Goal: Task Accomplishment & Management: Use online tool/utility

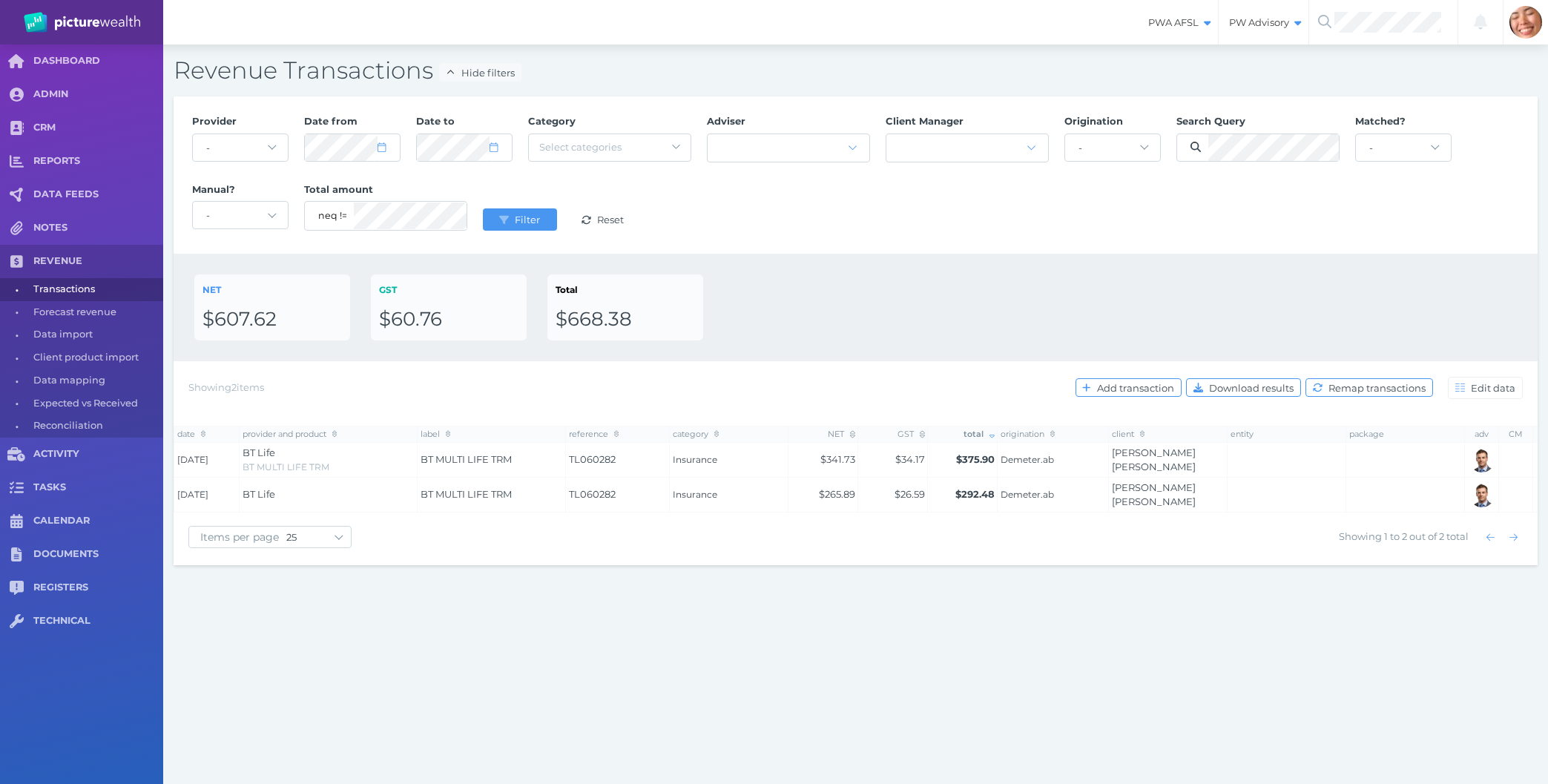
select select "25"
click at [865, 319] on div "NET $607.62 GST $60.76 Total $668.38" at bounding box center [856, 308] width 1322 height 66
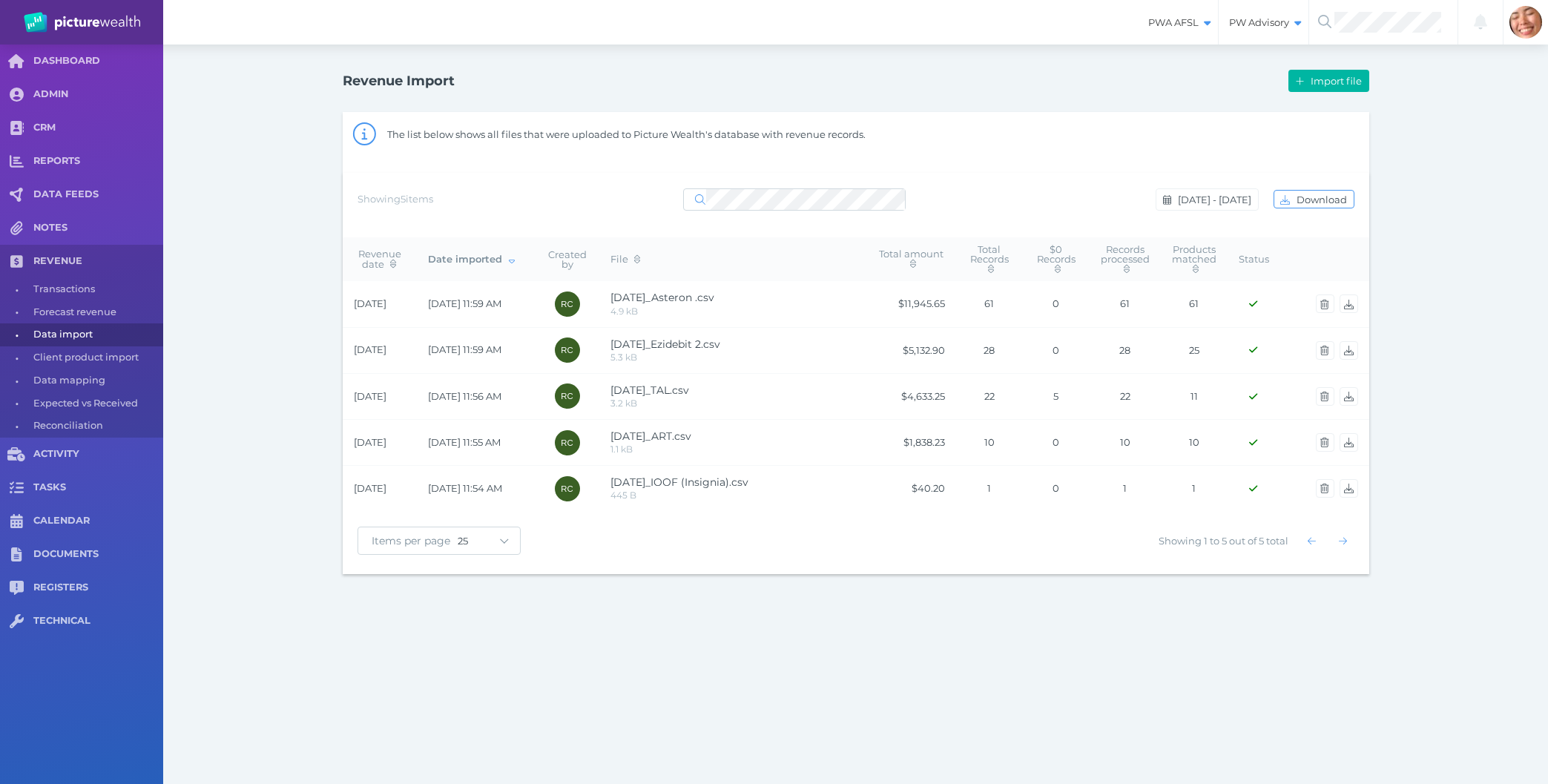
select select "25"
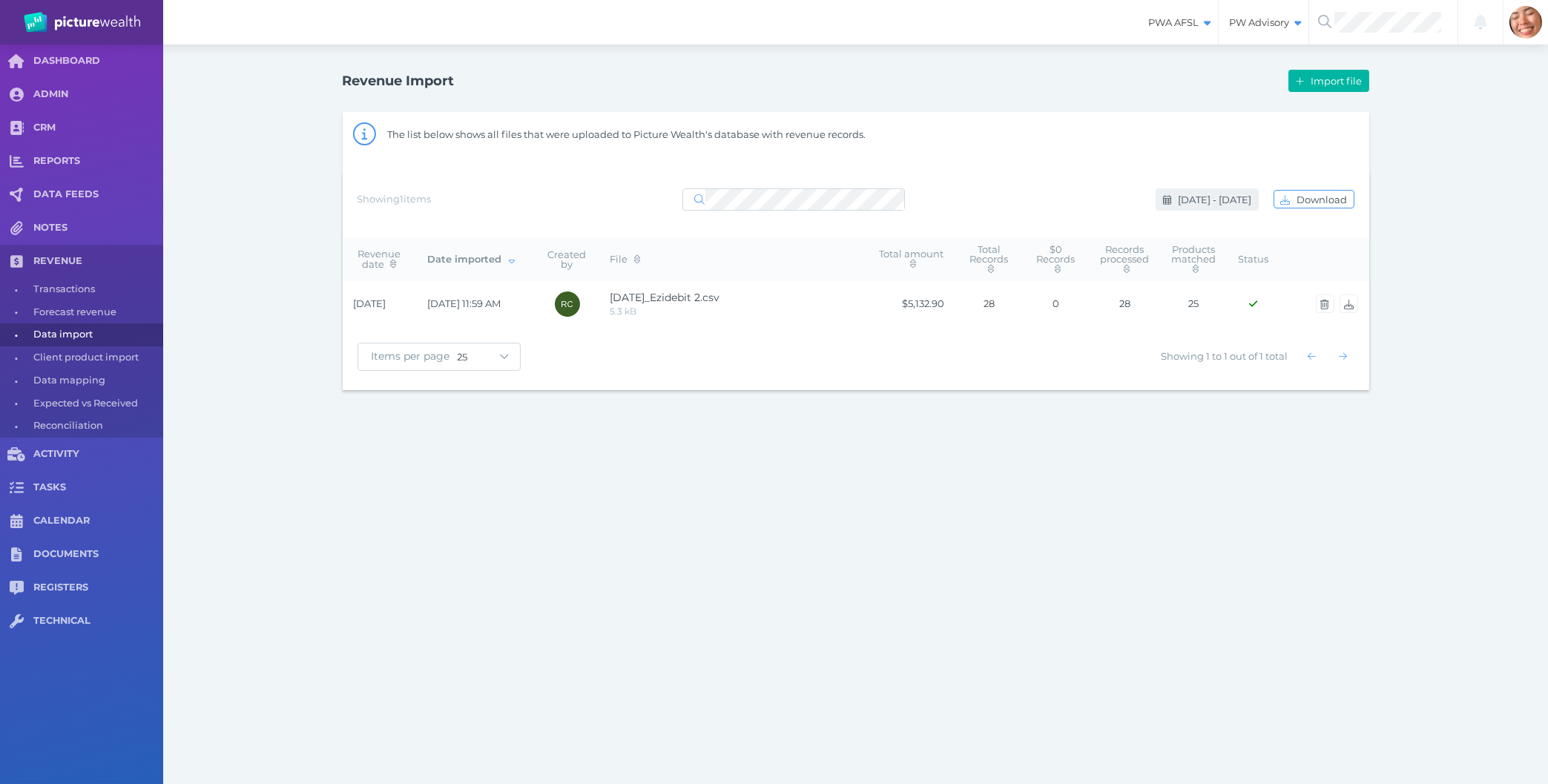
click at [1223, 203] on span "[DATE] - [DATE]" at bounding box center [1217, 199] width 83 height 12
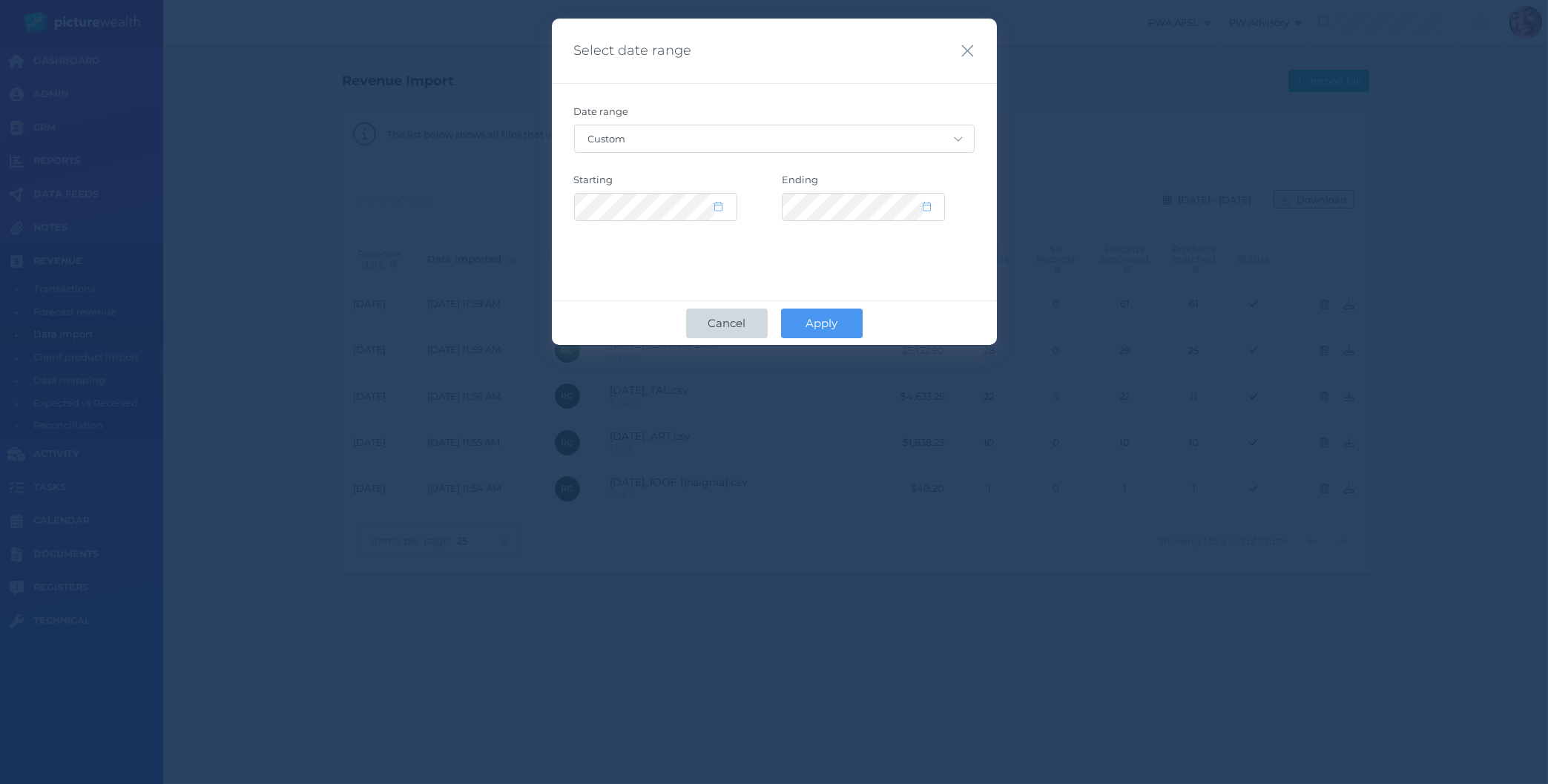
click at [719, 331] on button "Cancel" at bounding box center [727, 323] width 81 height 30
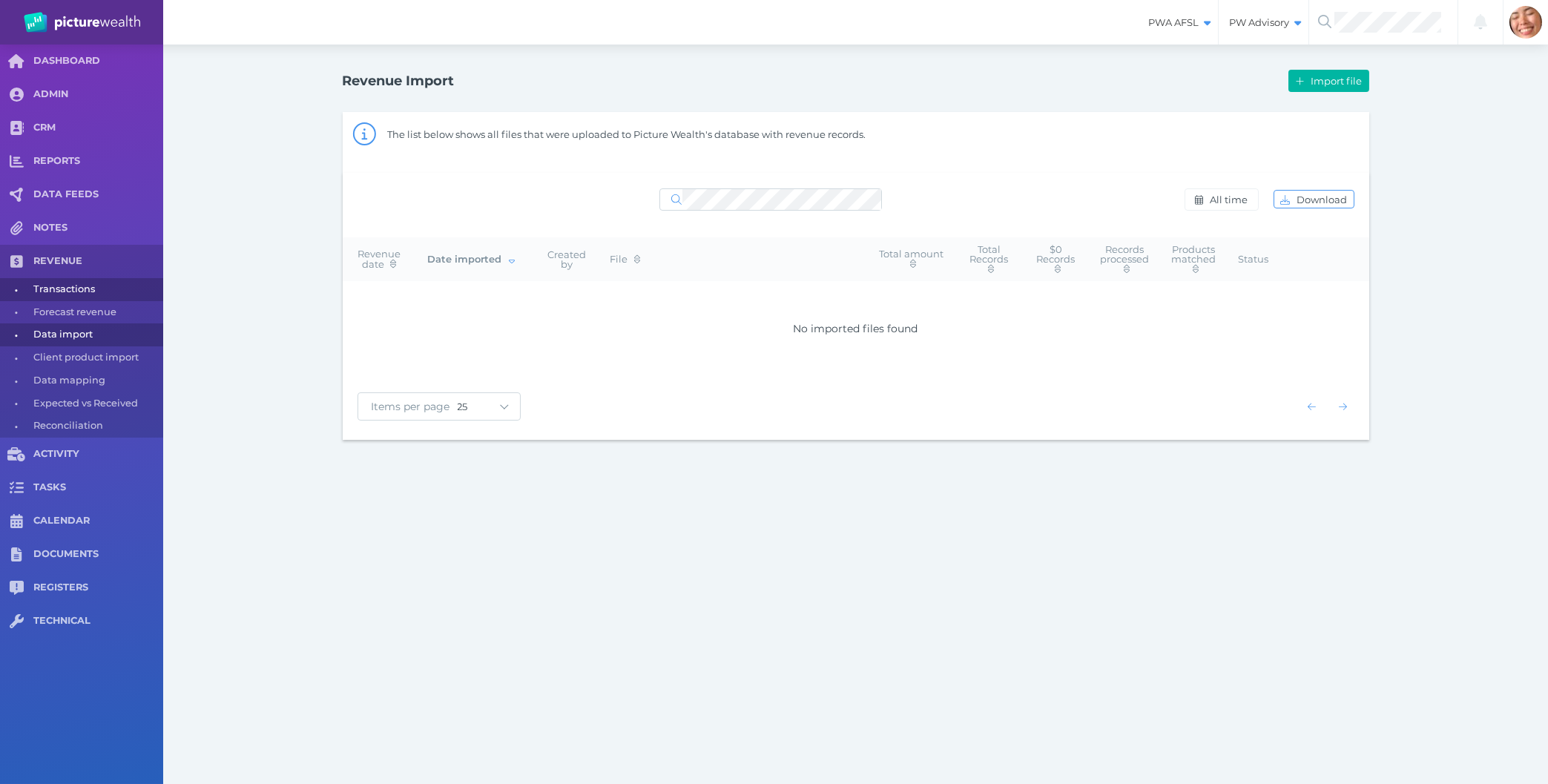
click at [87, 300] on span "Transactions" at bounding box center [95, 289] width 125 height 23
select select "25"
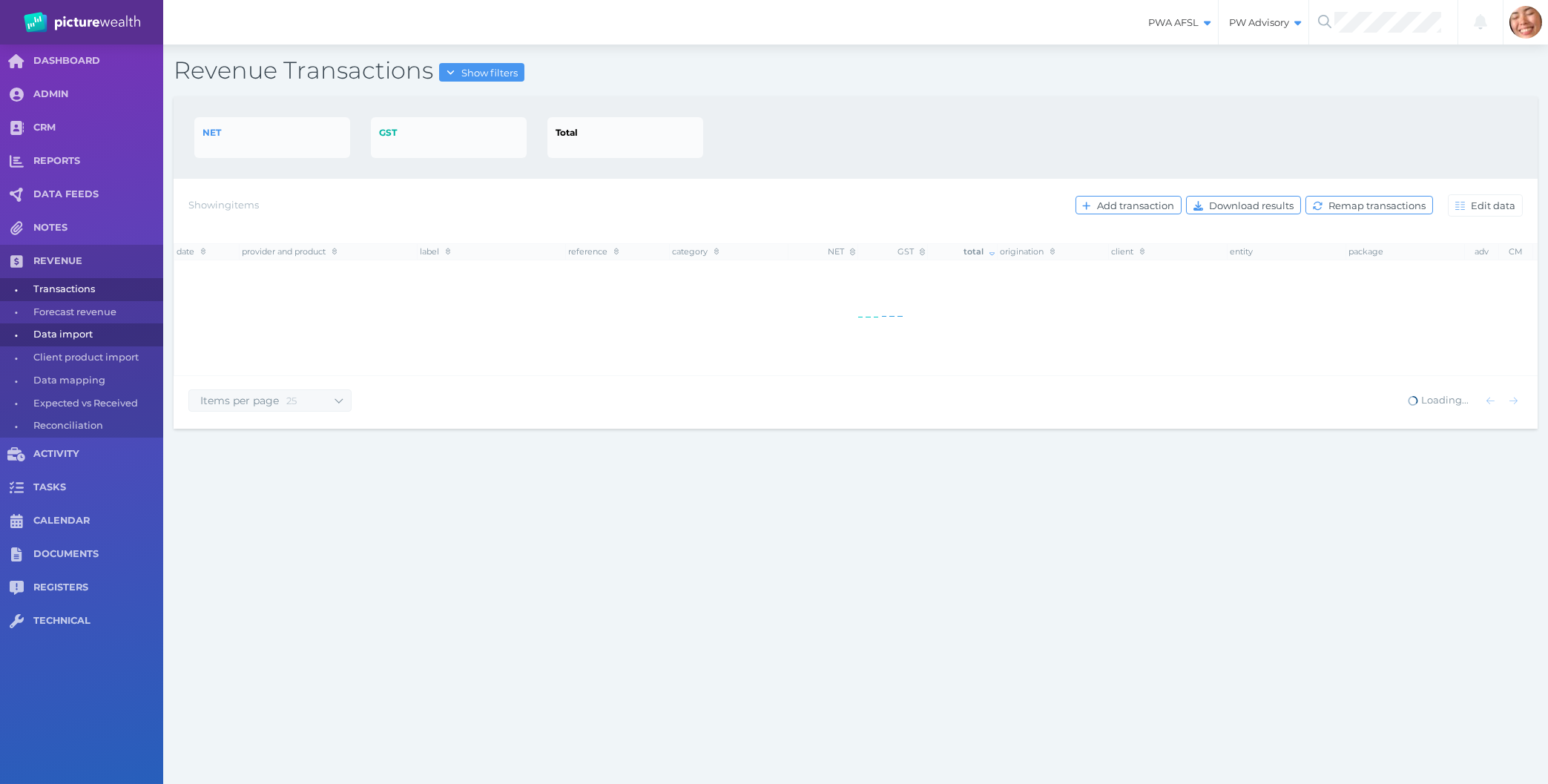
click at [76, 328] on span "Data import" at bounding box center [95, 335] width 125 height 23
select select "25"
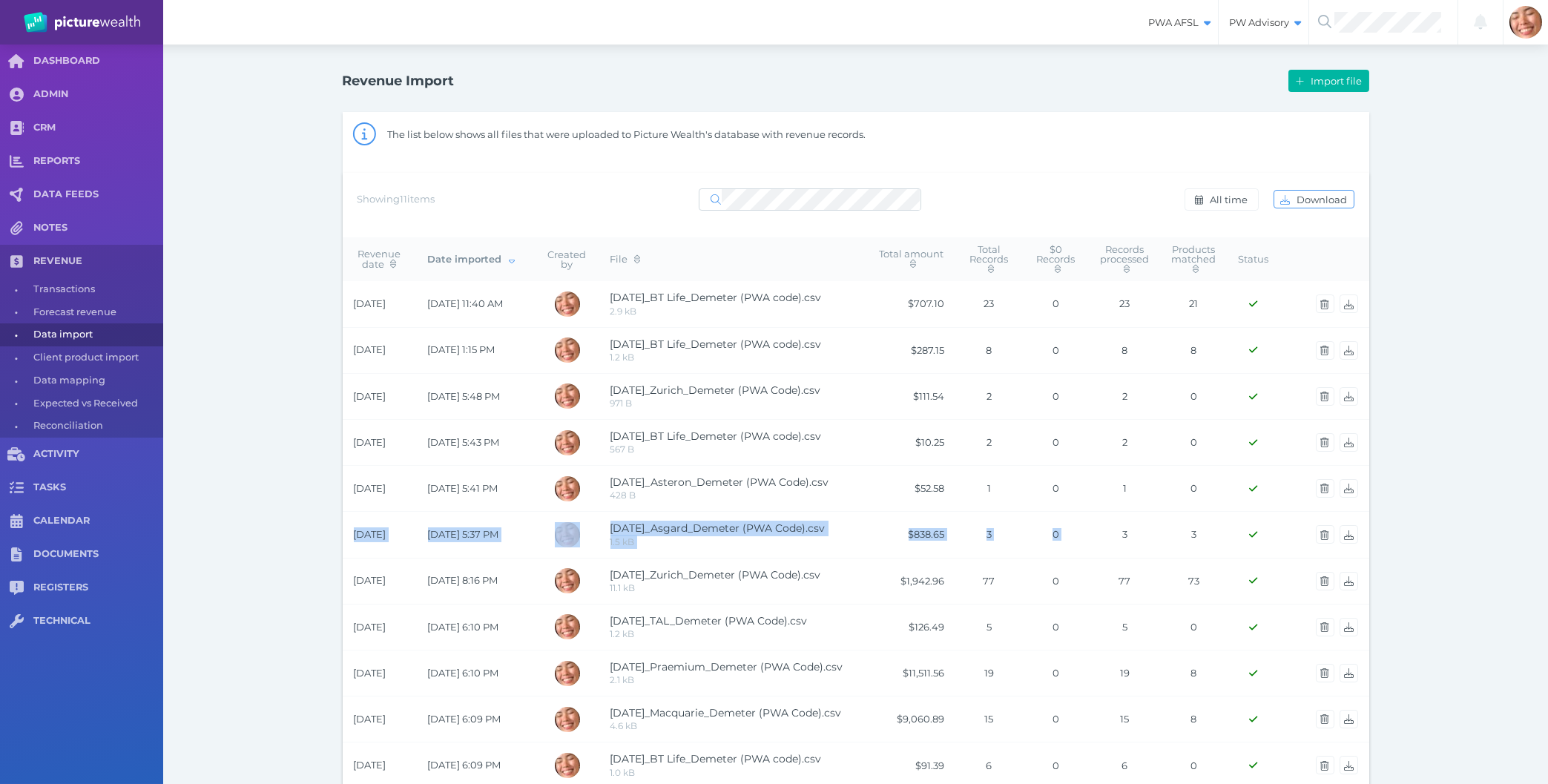
drag, startPoint x: 406, startPoint y: 403, endPoint x: 1113, endPoint y: 540, distance: 720.2
click at [1113, 540] on tbody "[DATE] [DATE] 11:40 AM [DATE]_BT Life_Demeter (PWA code).csv 2.9 kB $707.10 23 …" at bounding box center [856, 533] width 1027 height 506
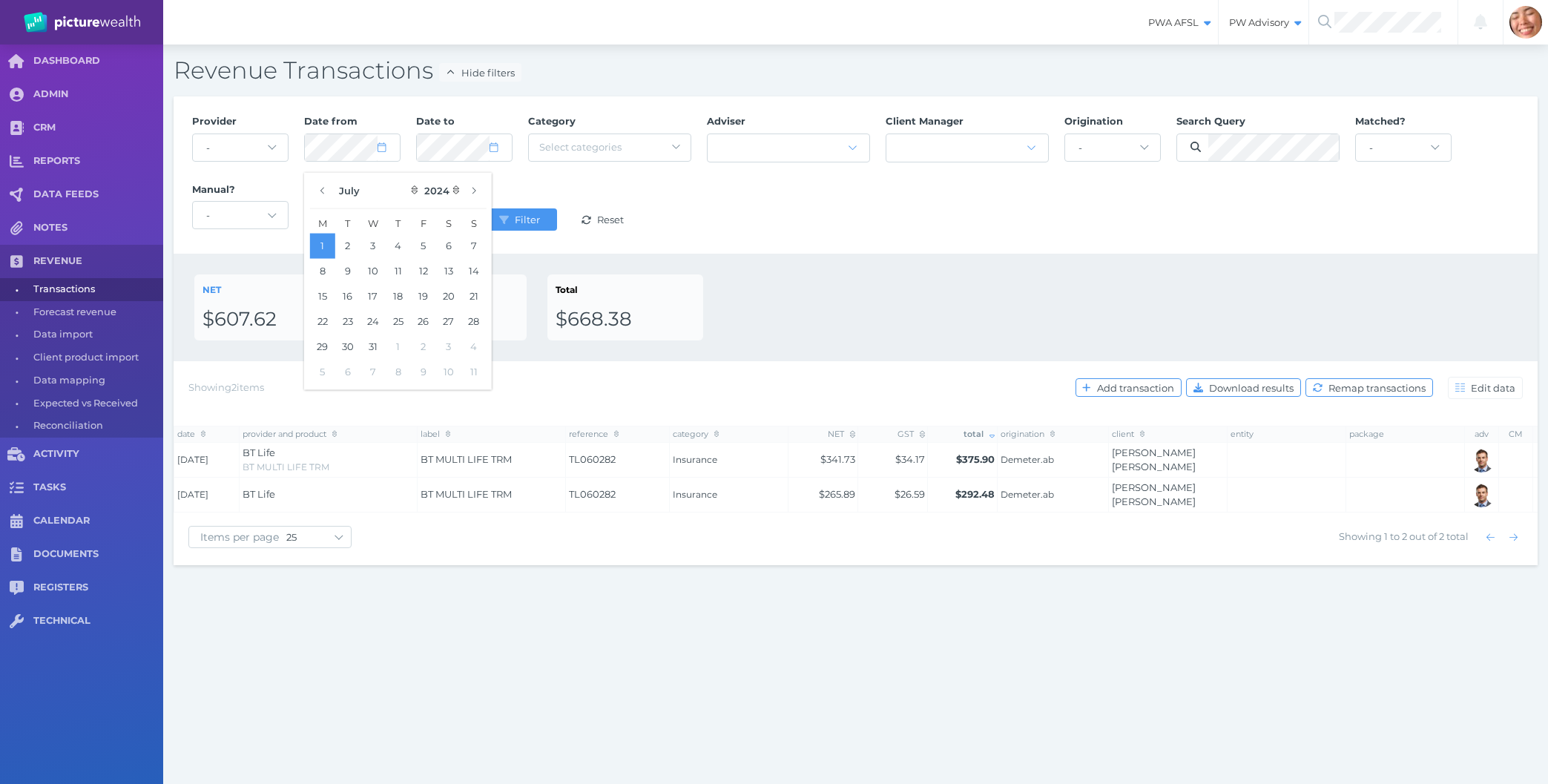
select select "25"
click at [167, 144] on div "Revenue Transactions Hide filters Provider - Acuity Fee Revenue Acuity Trustee …" at bounding box center [856, 310] width 1385 height 531
select select "6"
select select "2024"
click at [483, 208] on button "Filter" at bounding box center [520, 219] width 75 height 22
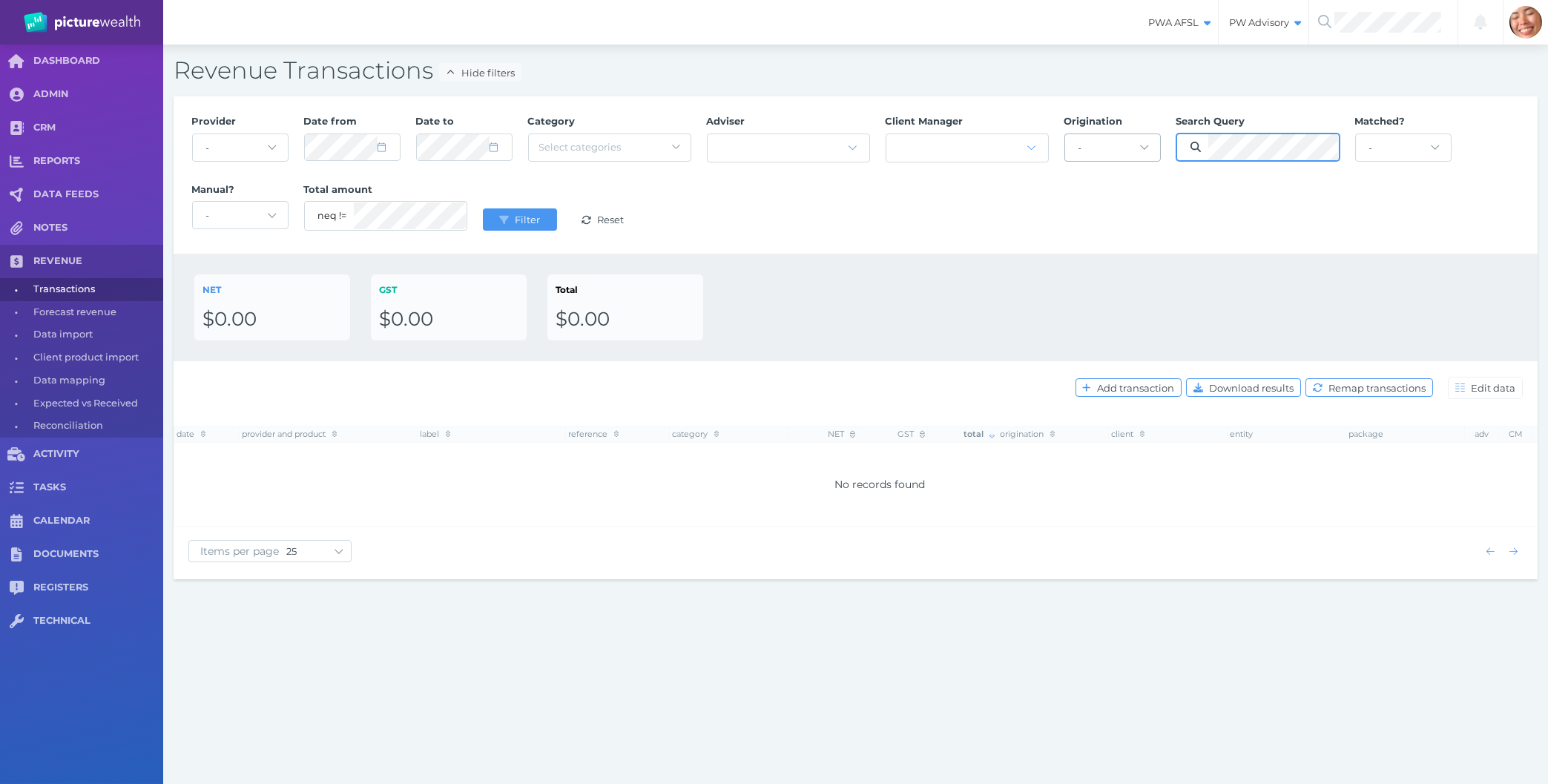
click at [483, 208] on button "Filter" at bounding box center [520, 219] width 75 height 22
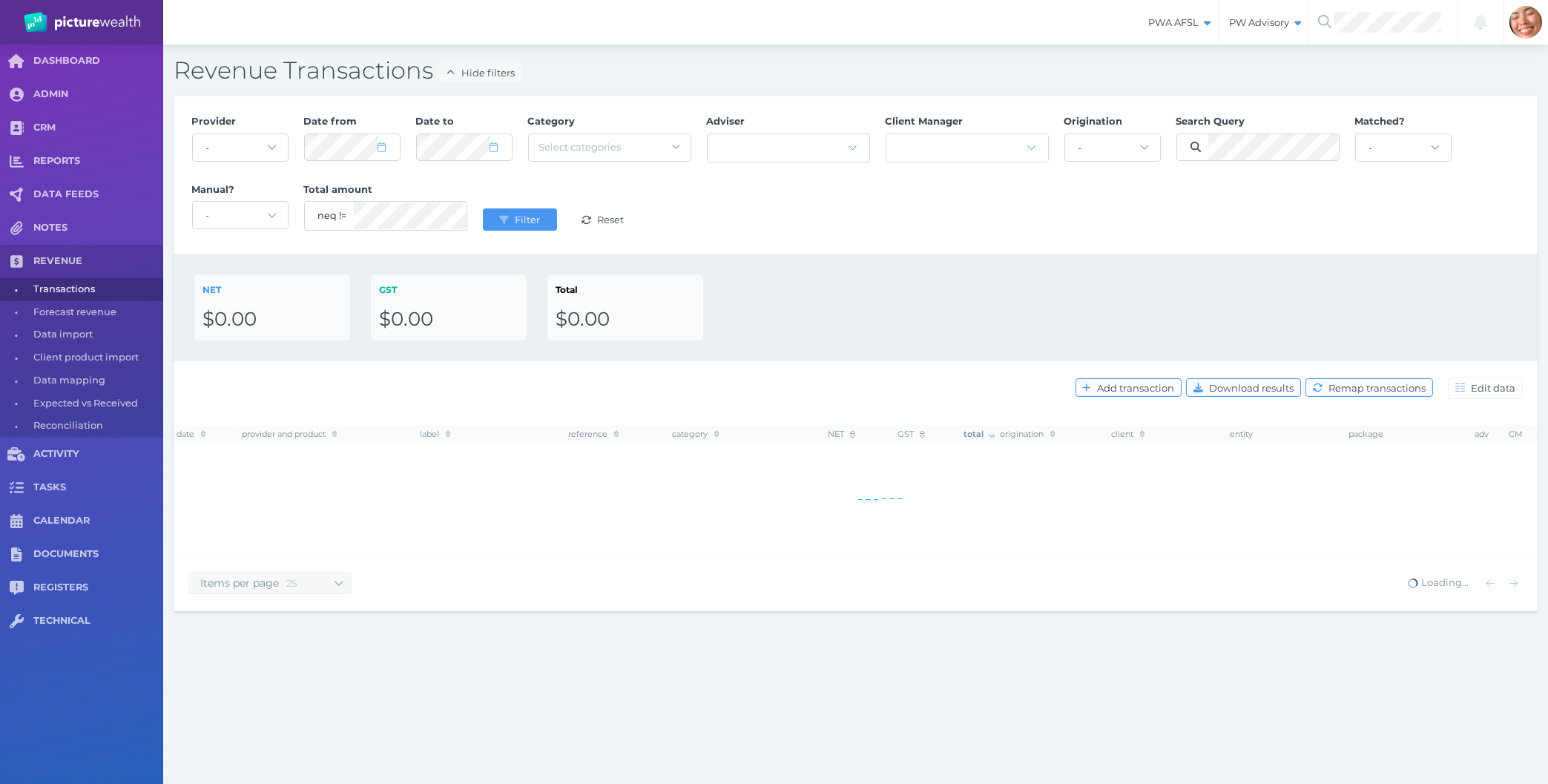
click at [879, 307] on div "NET $0.00 GST $0.00 Total $0.00" at bounding box center [856, 308] width 1322 height 66
